Goal: Information Seeking & Learning: Learn about a topic

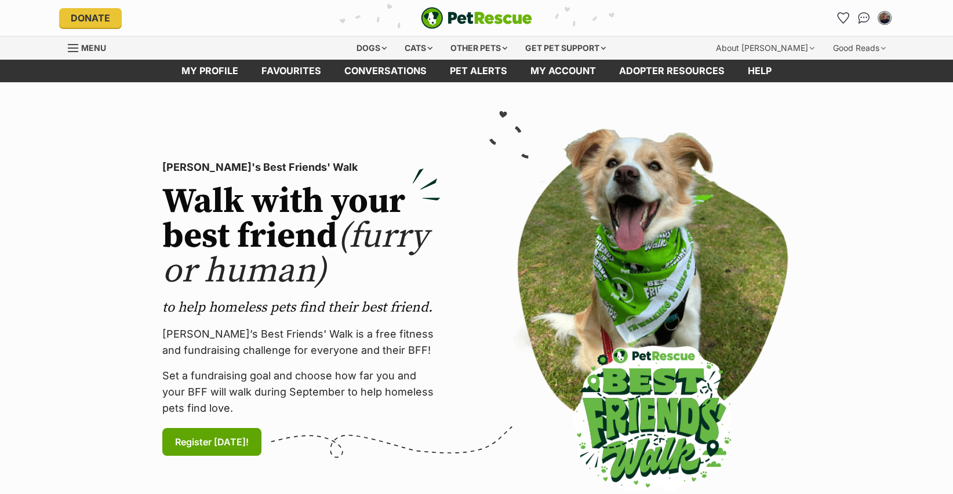
click at [410, 50] on div "Cats" at bounding box center [418, 48] width 44 height 23
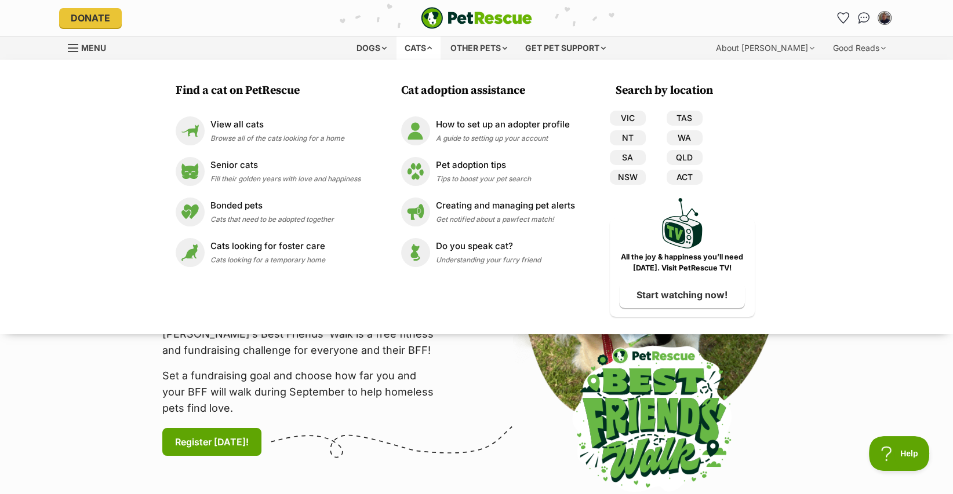
click at [630, 178] on link "NSW" at bounding box center [628, 177] width 36 height 15
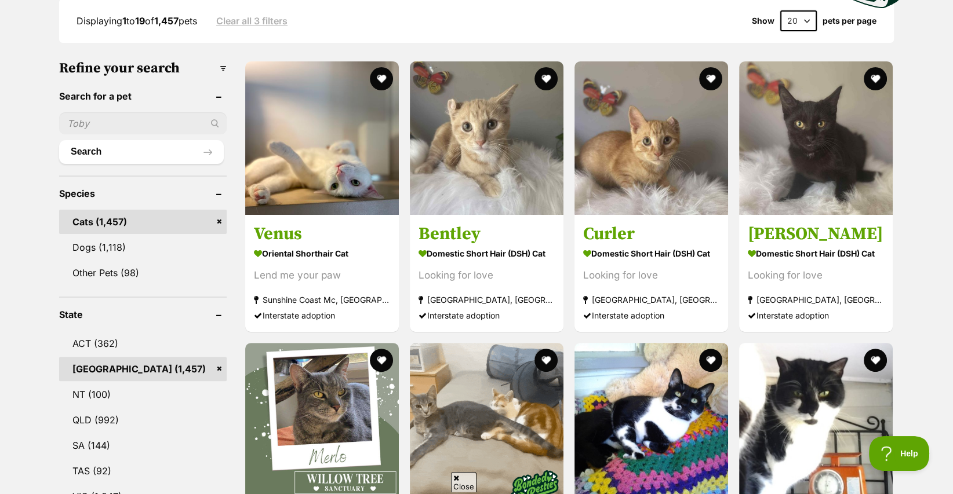
scroll to position [348, 0]
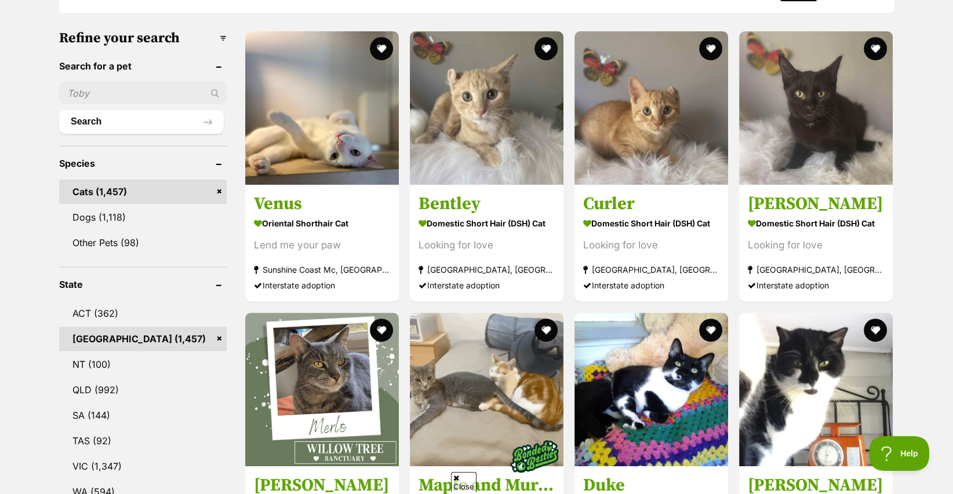
click at [494, 147] on img at bounding box center [487, 108] width 154 height 154
click at [615, 155] on img at bounding box center [651, 108] width 154 height 154
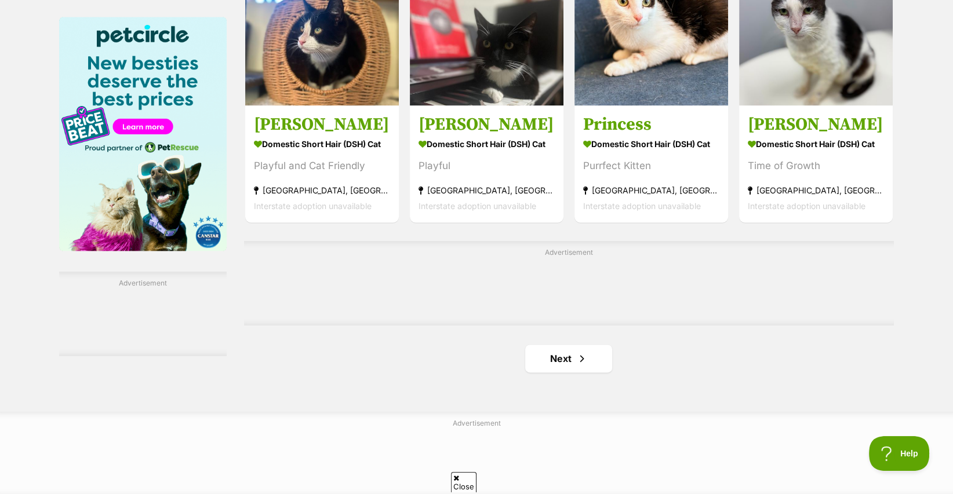
scroll to position [1796, 0]
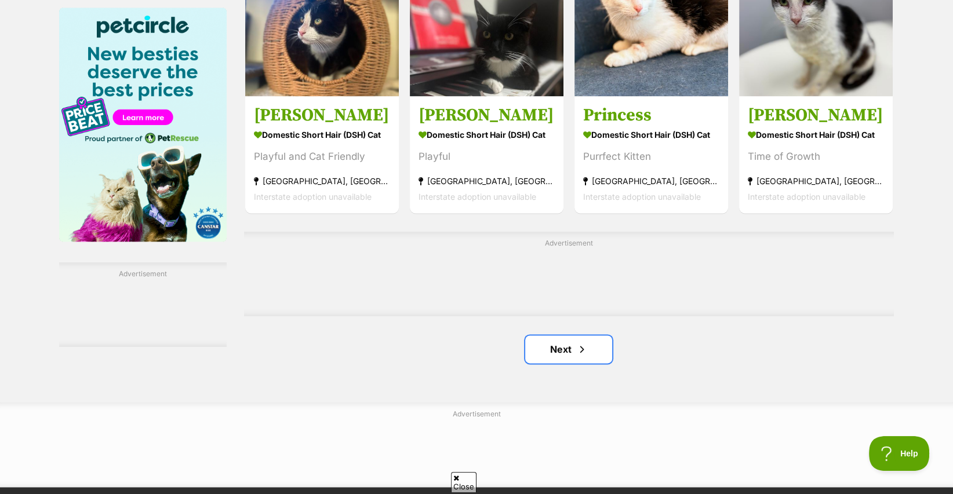
click at [576, 351] on span "Next page" at bounding box center [582, 349] width 12 height 14
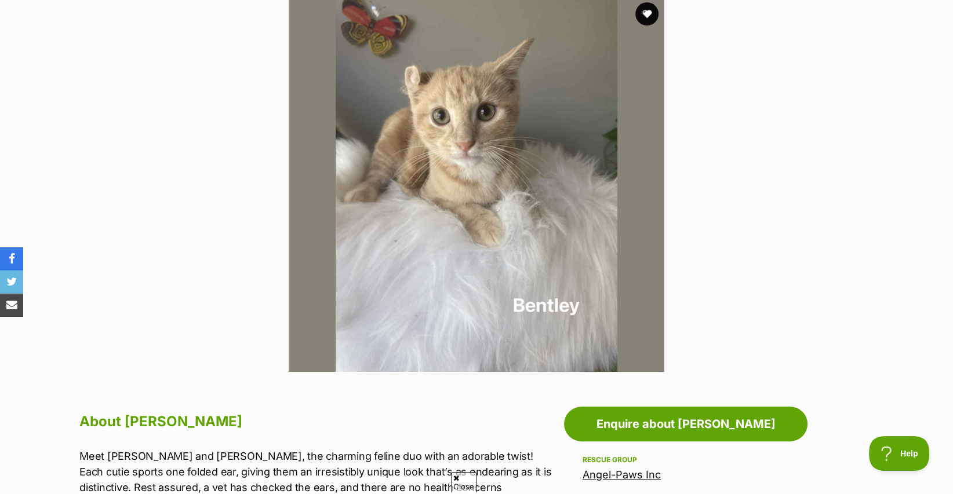
scroll to position [174, 0]
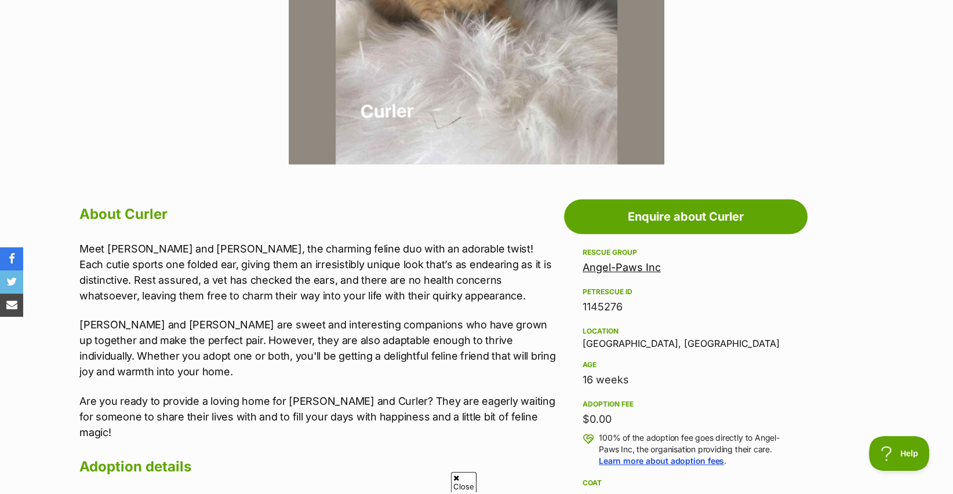
scroll to position [464, 0]
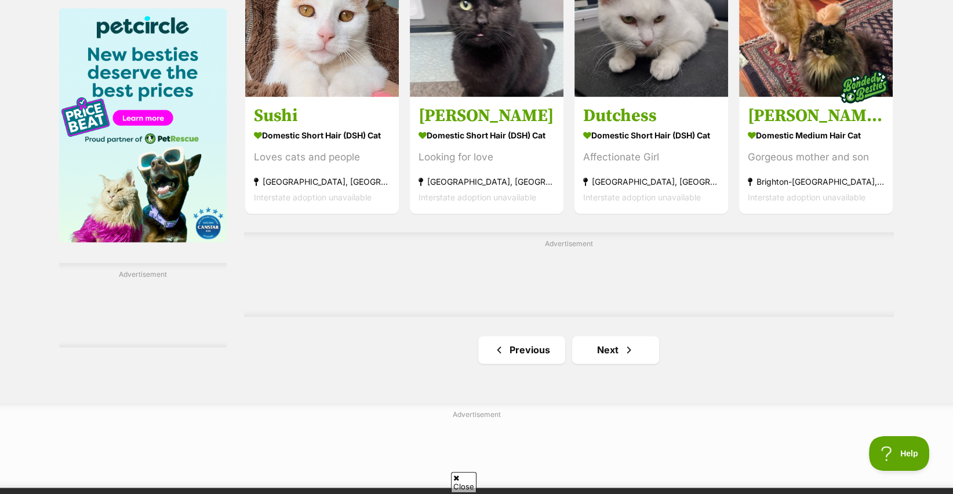
scroll to position [1796, 0]
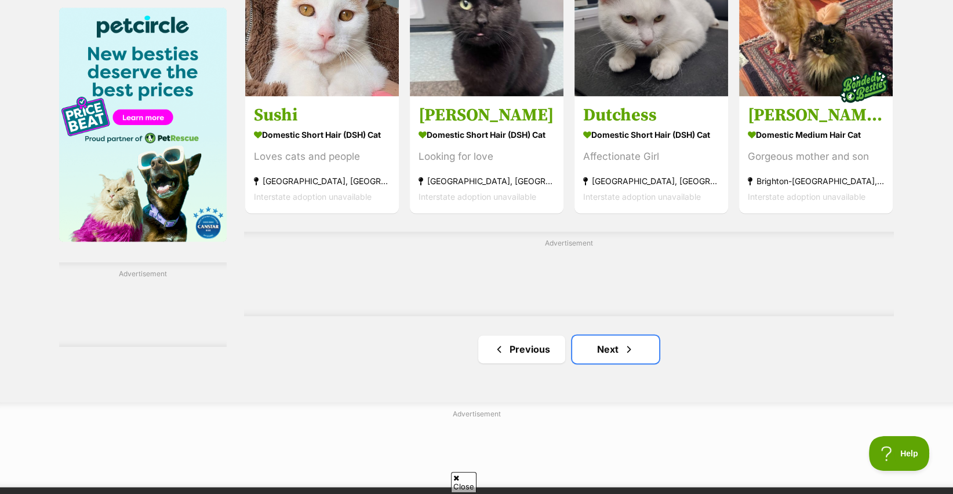
click at [612, 356] on link "Next" at bounding box center [615, 350] width 87 height 28
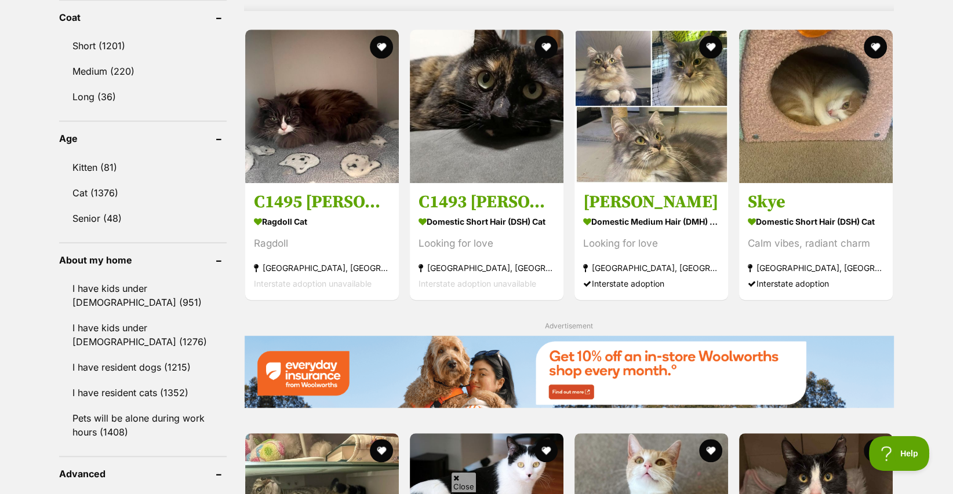
scroll to position [1101, 0]
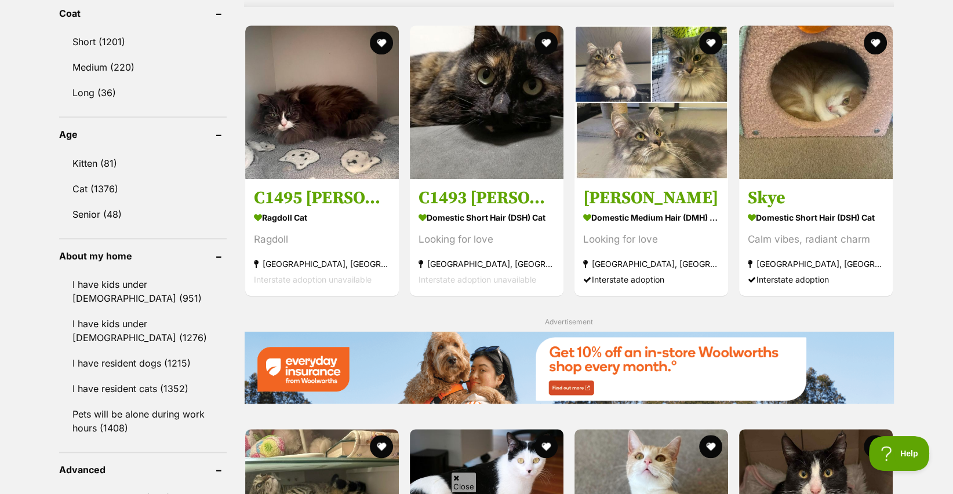
click at [80, 207] on link "Senior (48)" at bounding box center [142, 214] width 167 height 24
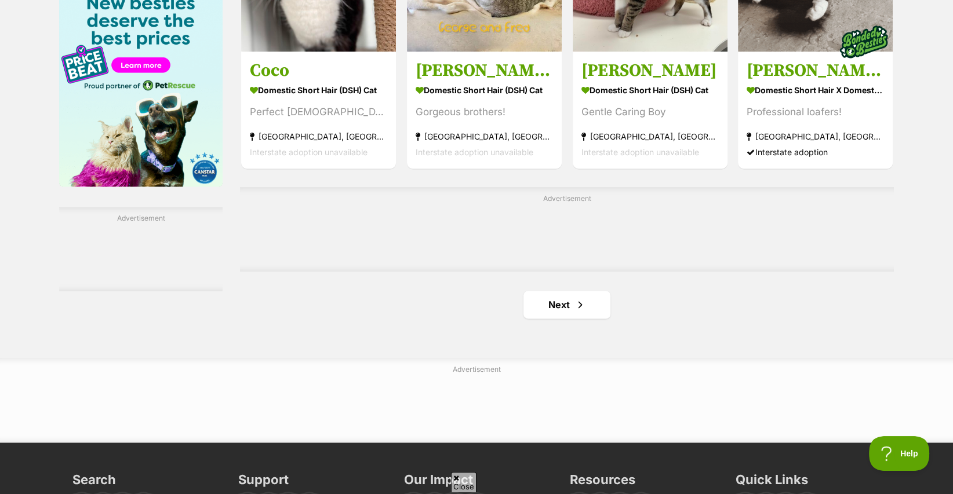
scroll to position [1854, 0]
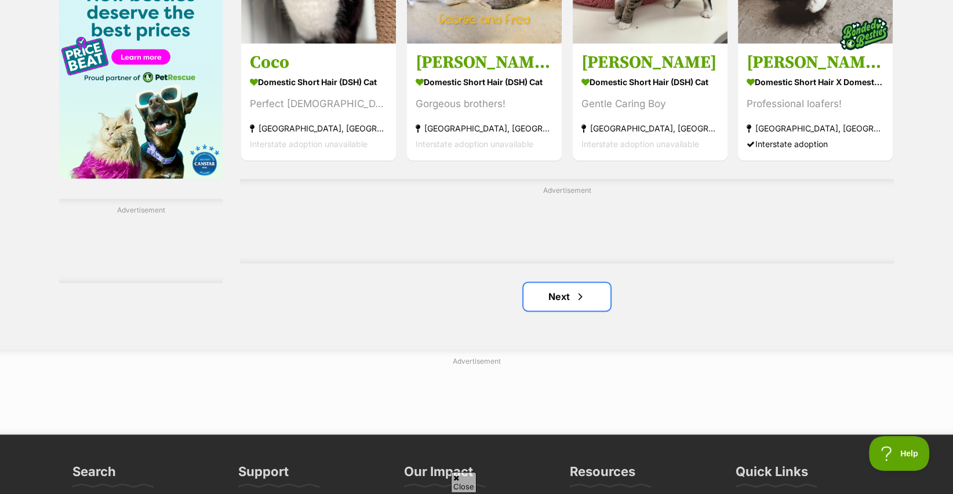
click at [576, 302] on span "Next page" at bounding box center [580, 297] width 12 height 14
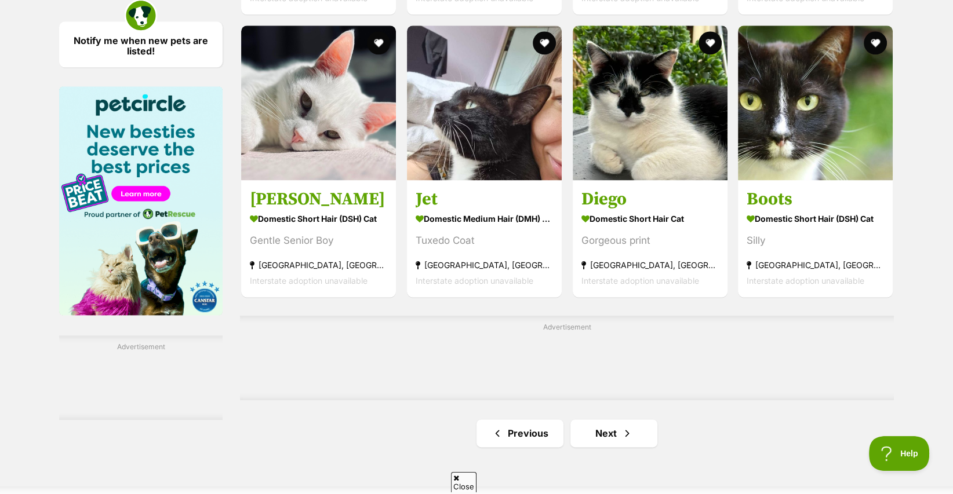
scroll to position [1738, 0]
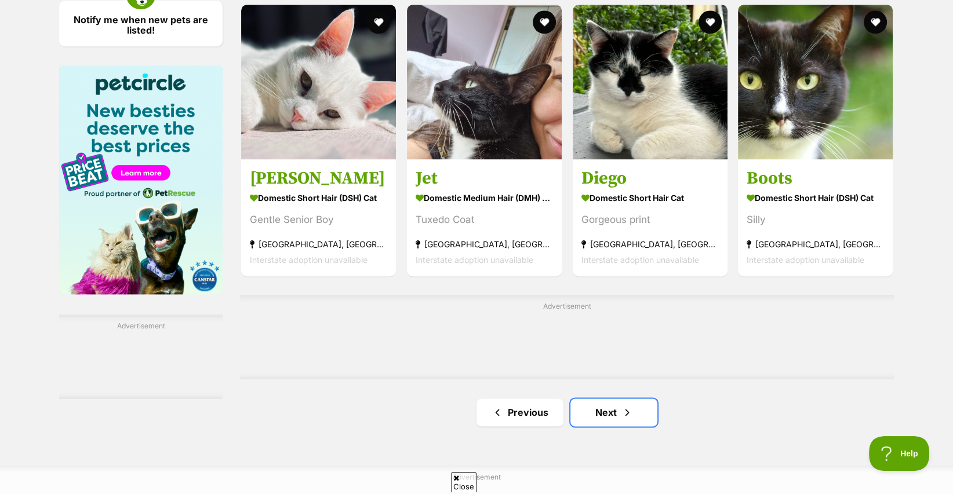
click at [620, 416] on link "Next" at bounding box center [613, 413] width 87 height 28
